Goal: Obtain resource: Obtain resource

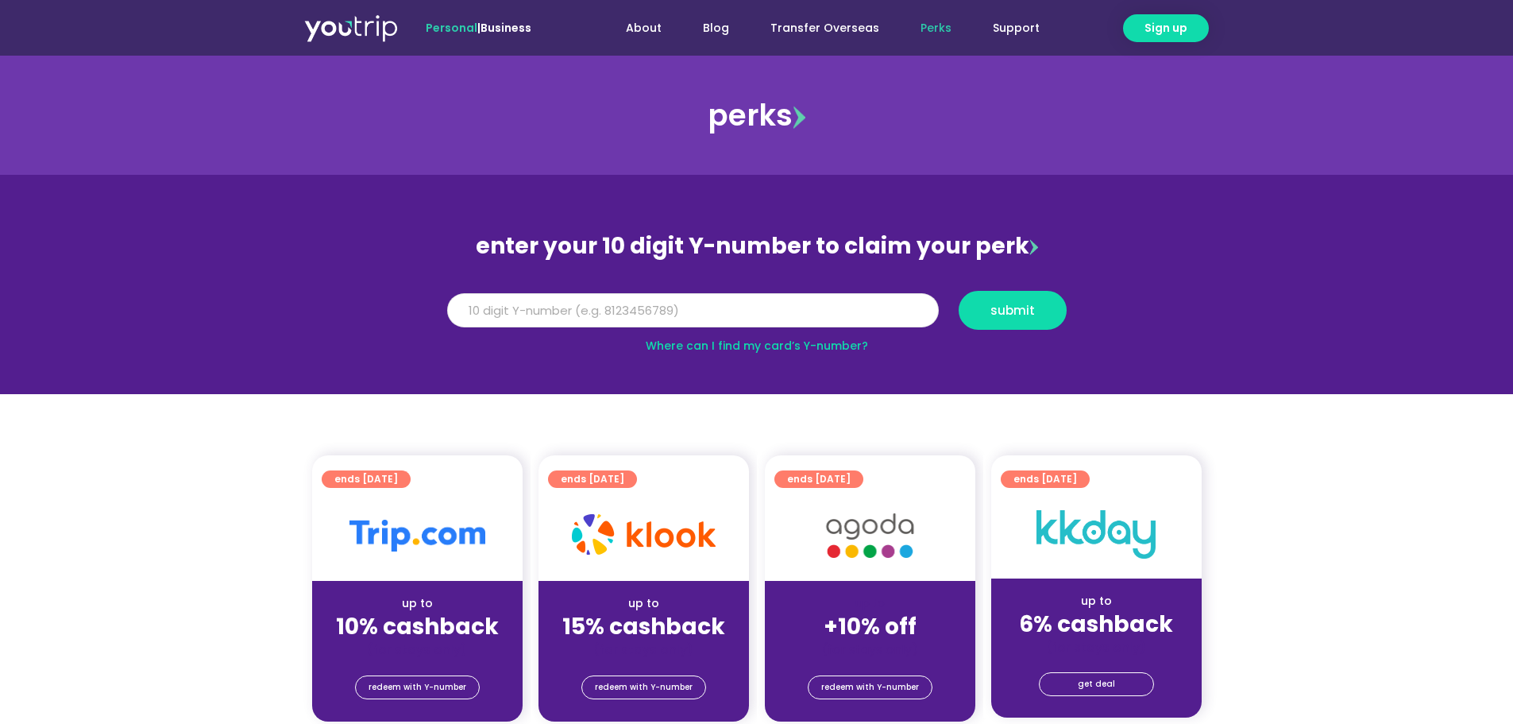
click at [760, 310] on input "Y Number" at bounding box center [693, 310] width 492 height 35
click at [1018, 319] on button "submit" at bounding box center [1013, 310] width 108 height 39
click at [658, 311] on input "5162400065702560" at bounding box center [693, 310] width 492 height 35
drag, startPoint x: 117, startPoint y: 292, endPoint x: 21, endPoint y: 270, distance: 98.5
click at [21, 270] on section "enter your 10 digit Y-number to claim your perk Y Number 5162400065702560 submi…" at bounding box center [756, 284] width 1513 height 219
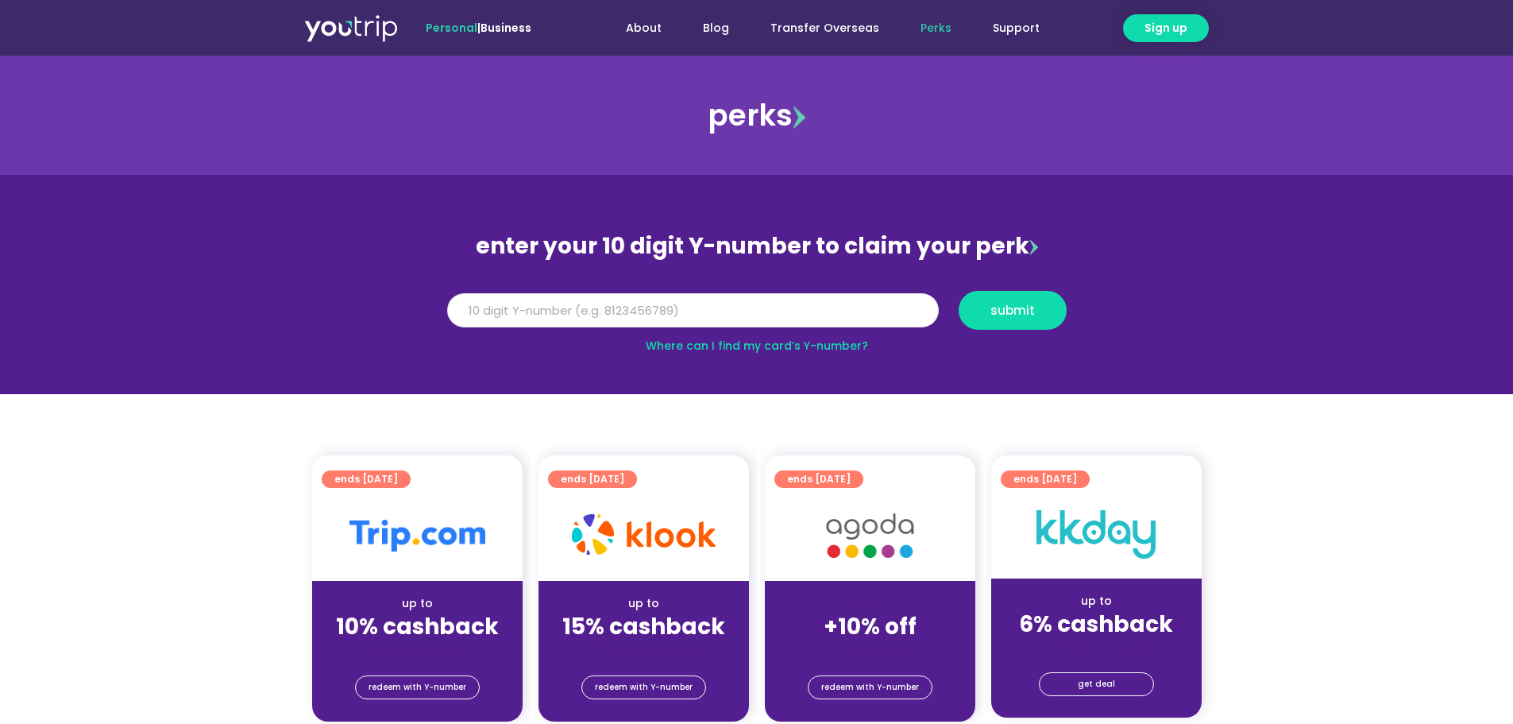
drag, startPoint x: 21, startPoint y: 270, endPoint x: 579, endPoint y: 310, distance: 559.9
click at [579, 310] on input "5162400065702560" at bounding box center [693, 310] width 492 height 35
drag, startPoint x: 579, startPoint y: 310, endPoint x: 395, endPoint y: 301, distance: 184.5
click at [435, 303] on section "enter your 10 digit Y-number to claim your perk Y Number 5162400065702560 submi…" at bounding box center [756, 284] width 1513 height 219
type input "8132694648"
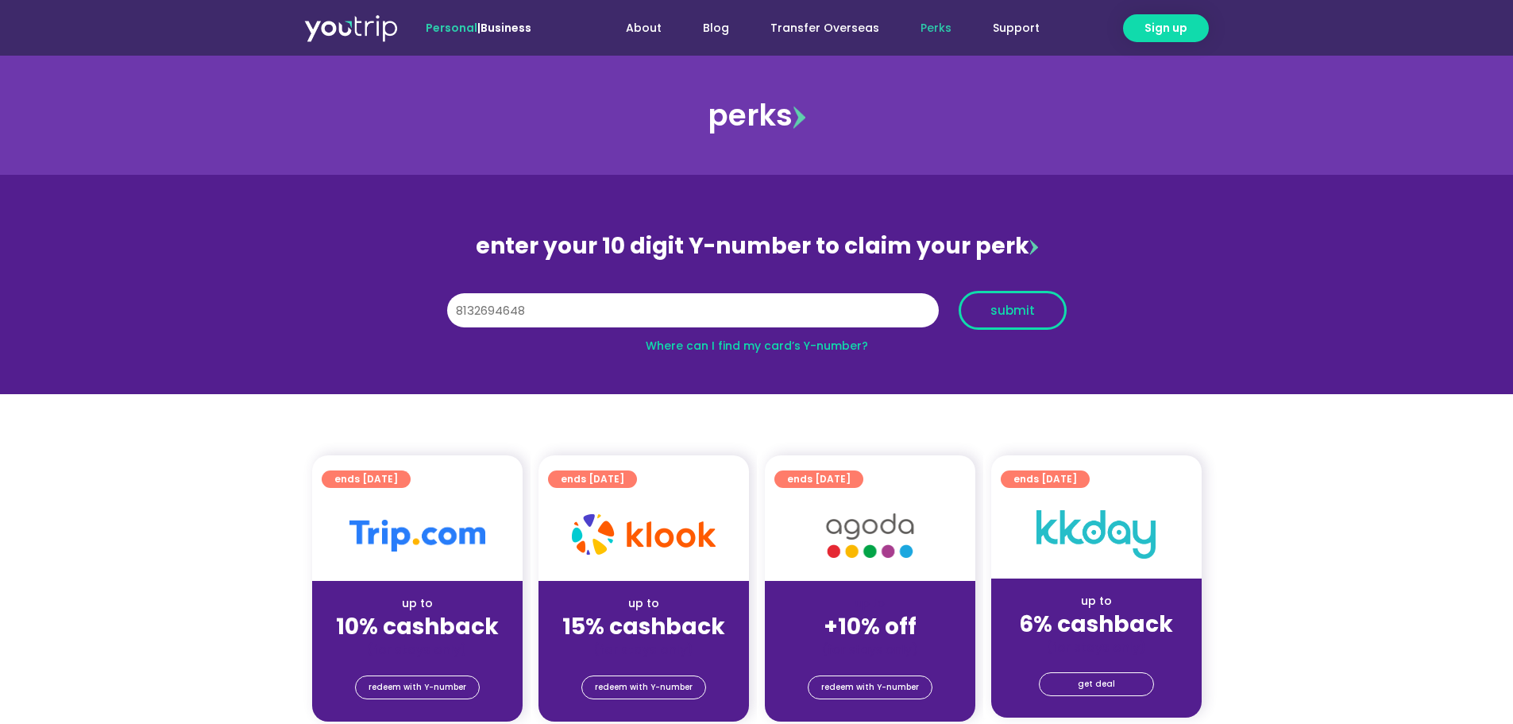
click at [998, 320] on button "submit" at bounding box center [1013, 310] width 108 height 39
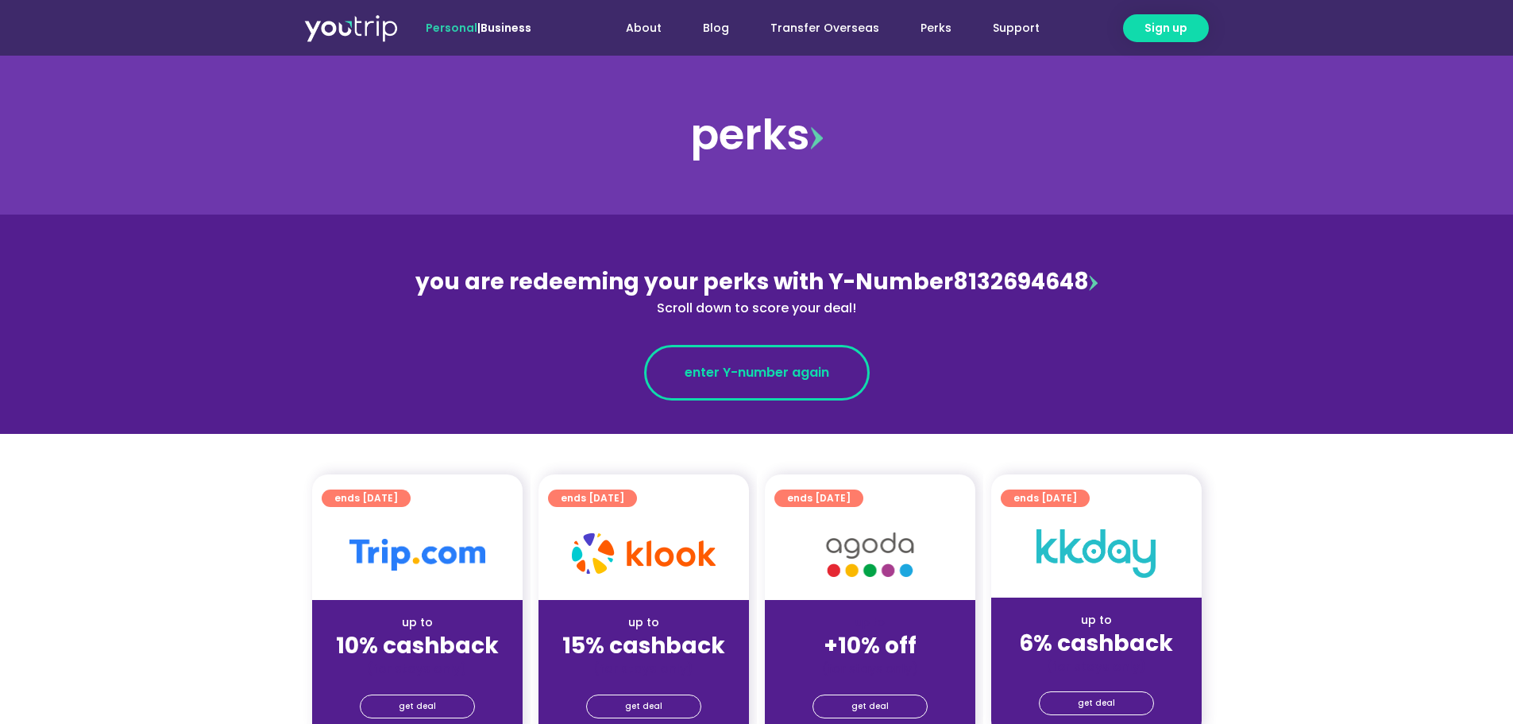
click at [775, 354] on link "enter Y-number again" at bounding box center [757, 373] width 226 height 56
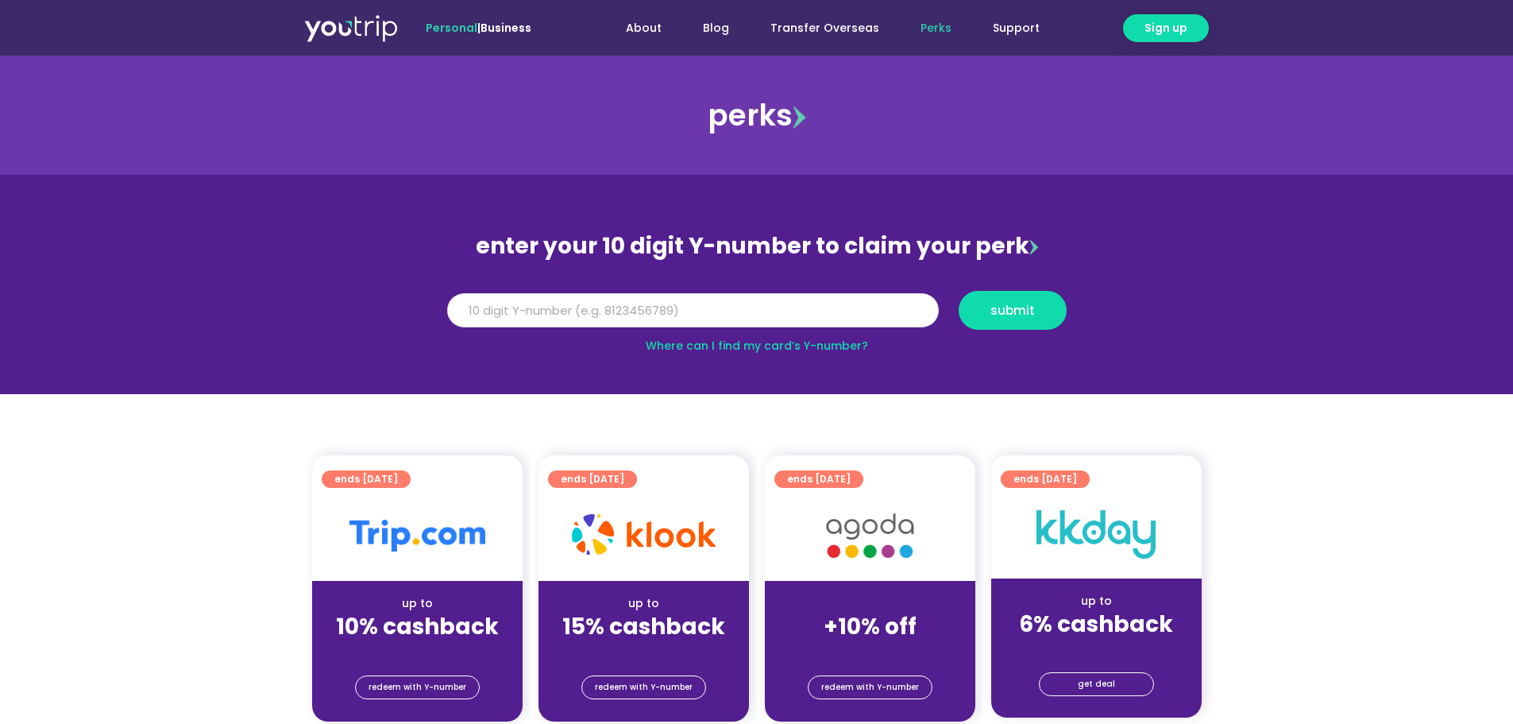
click at [777, 317] on input "Y Number" at bounding box center [693, 310] width 492 height 35
type input "8132694648"
click at [1028, 304] on span "submit" at bounding box center [1013, 310] width 44 height 12
